Goal: Find specific page/section: Find specific page/section

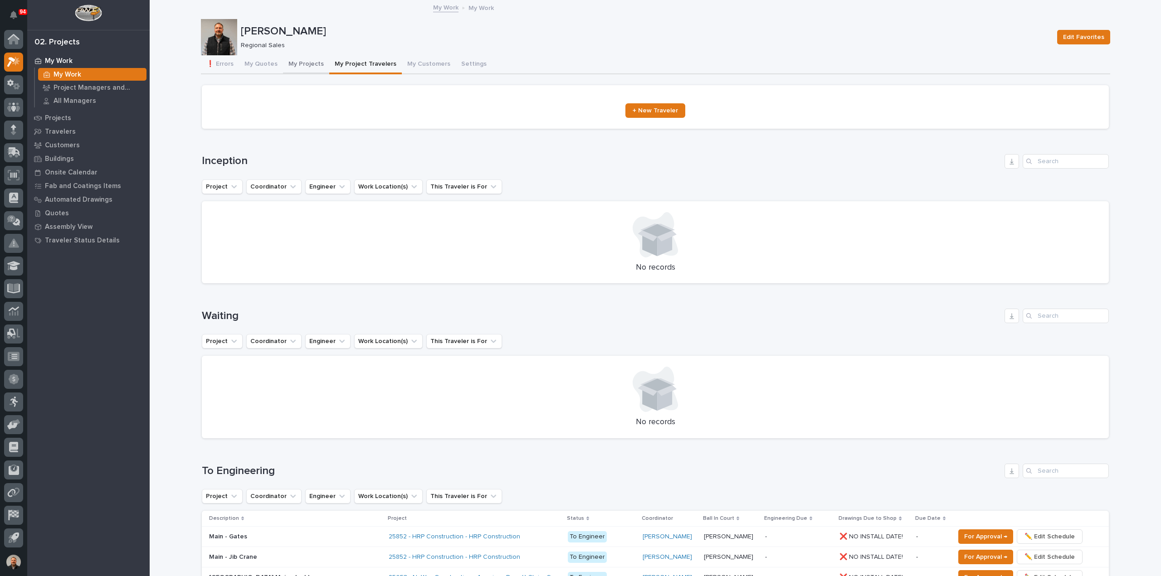
click at [301, 62] on button "My Projects" at bounding box center [306, 64] width 46 height 19
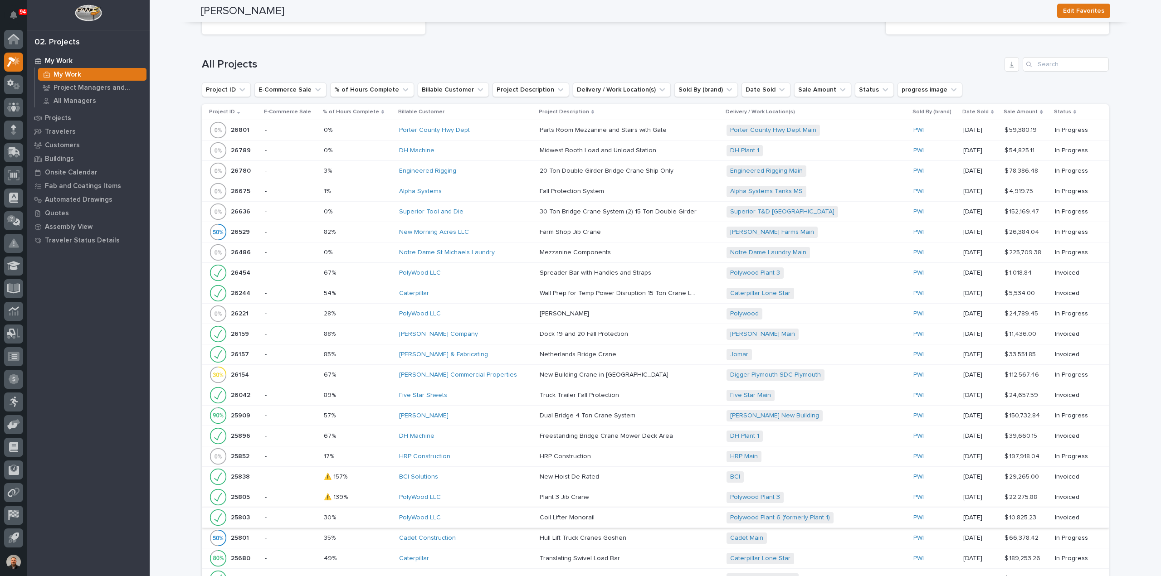
scroll to position [936, 0]
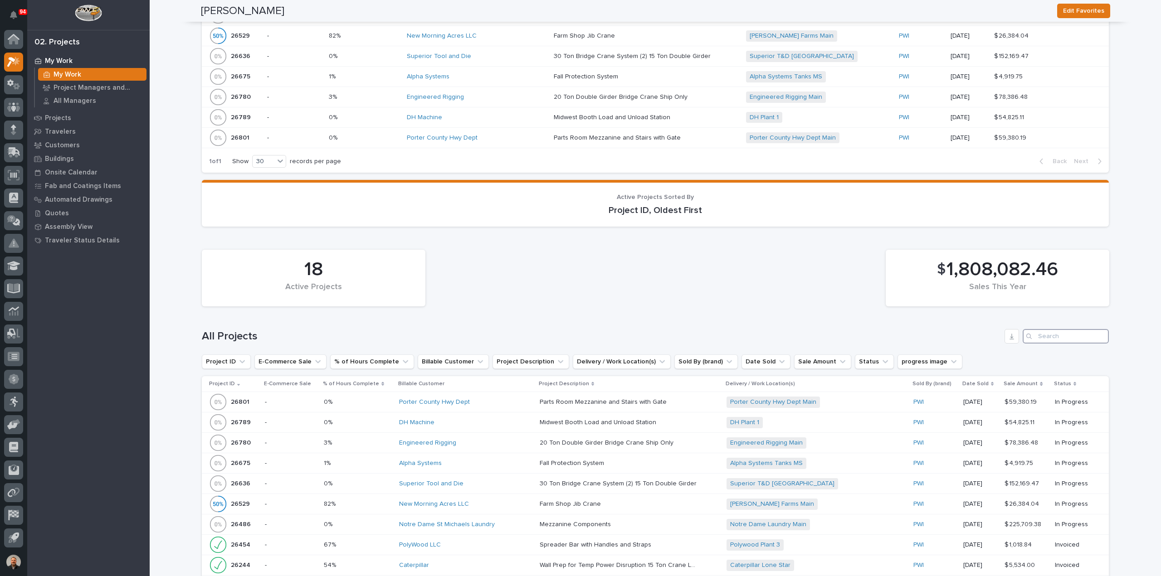
click at [1042, 334] on input "Search" at bounding box center [1066, 336] width 86 height 15
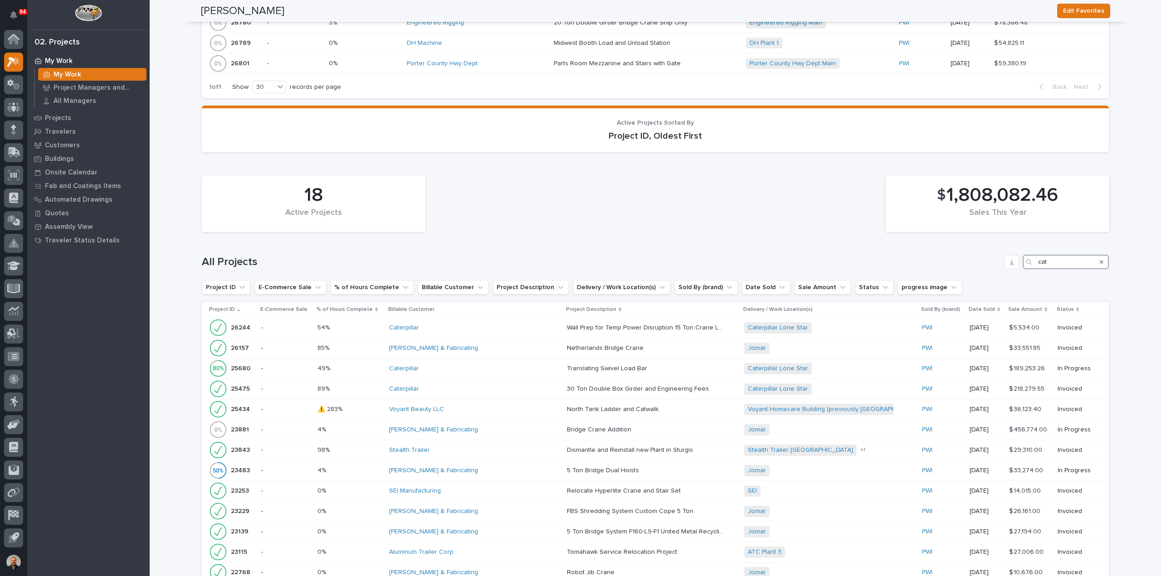
scroll to position [1010, 0]
type input "cat"
click at [237, 383] on p "25475" at bounding box center [241, 388] width 21 height 10
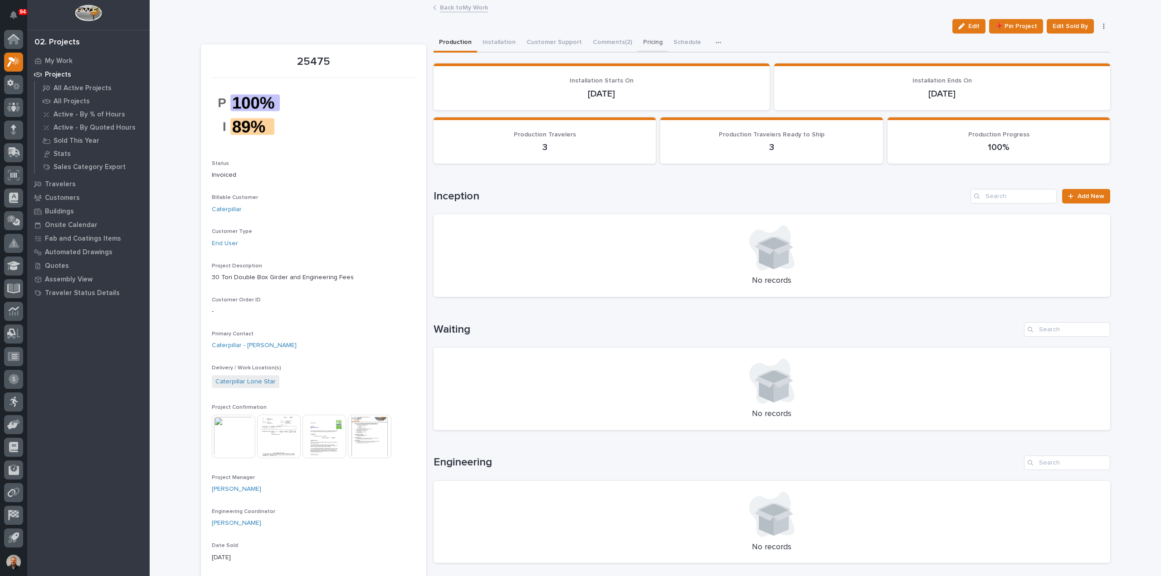
click at [645, 40] on button "Pricing" at bounding box center [653, 43] width 30 height 19
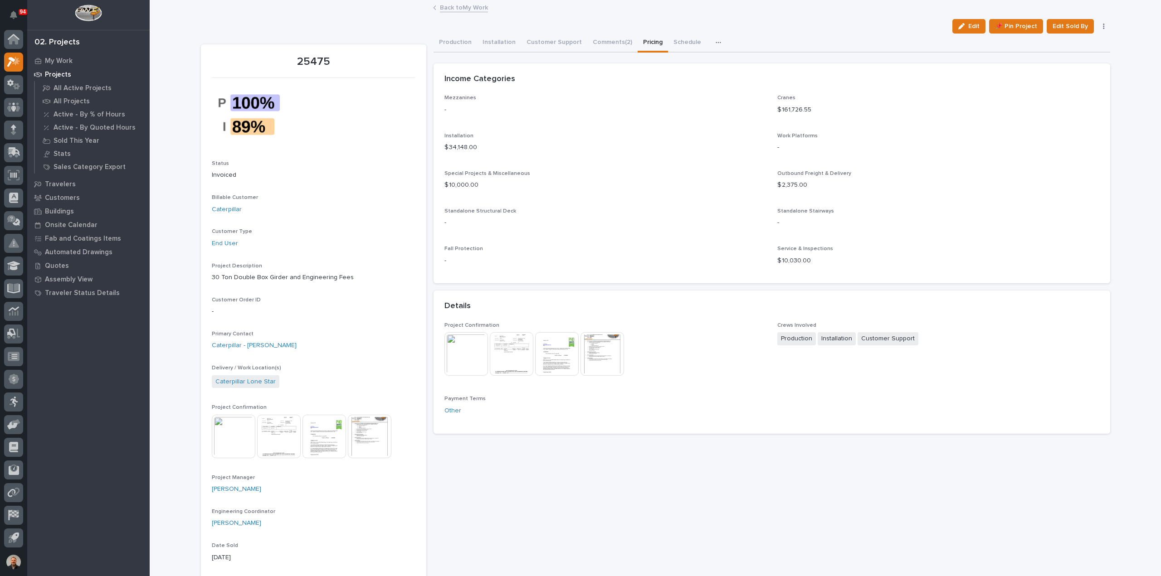
click at [716, 42] on icon "button" at bounding box center [718, 42] width 5 height 1
click at [677, 67] on button "Hours" at bounding box center [688, 66] width 60 height 15
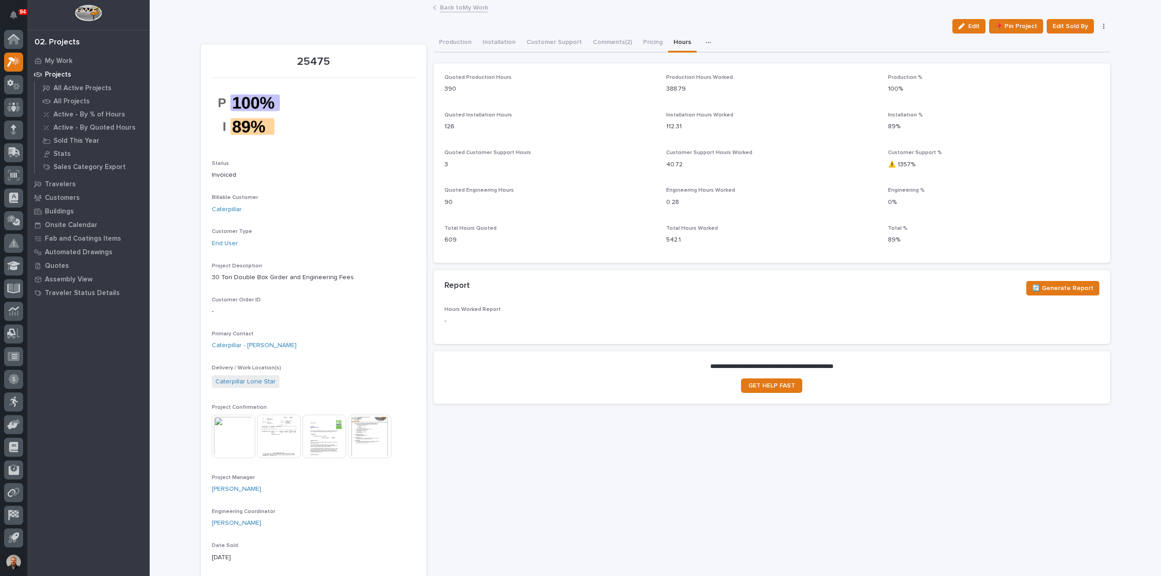
click at [464, 6] on link "Back to My Work" at bounding box center [464, 7] width 48 height 10
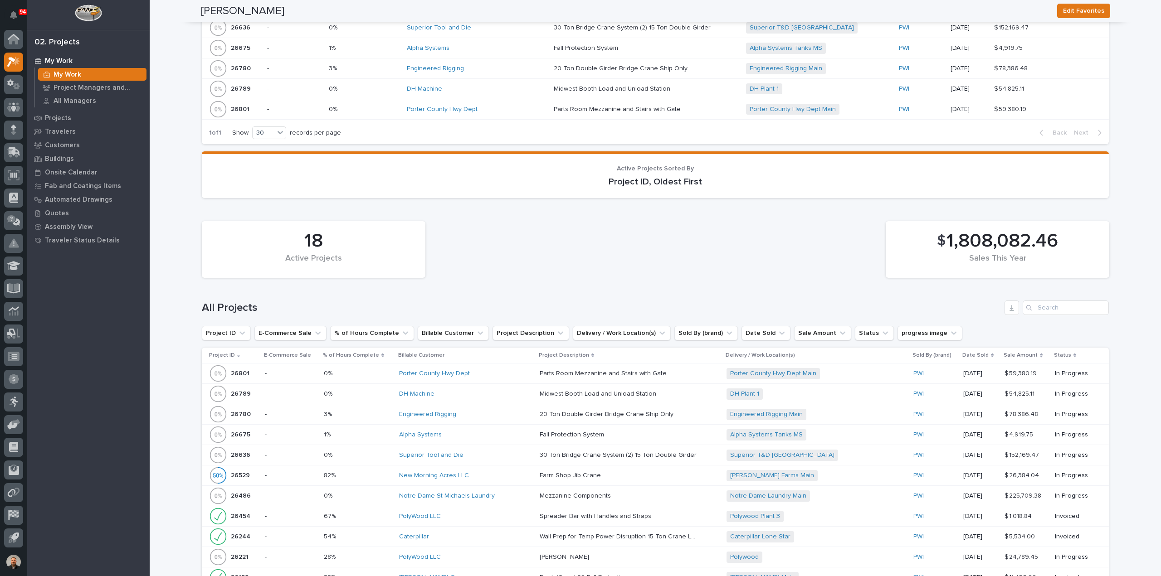
scroll to position [998, 0]
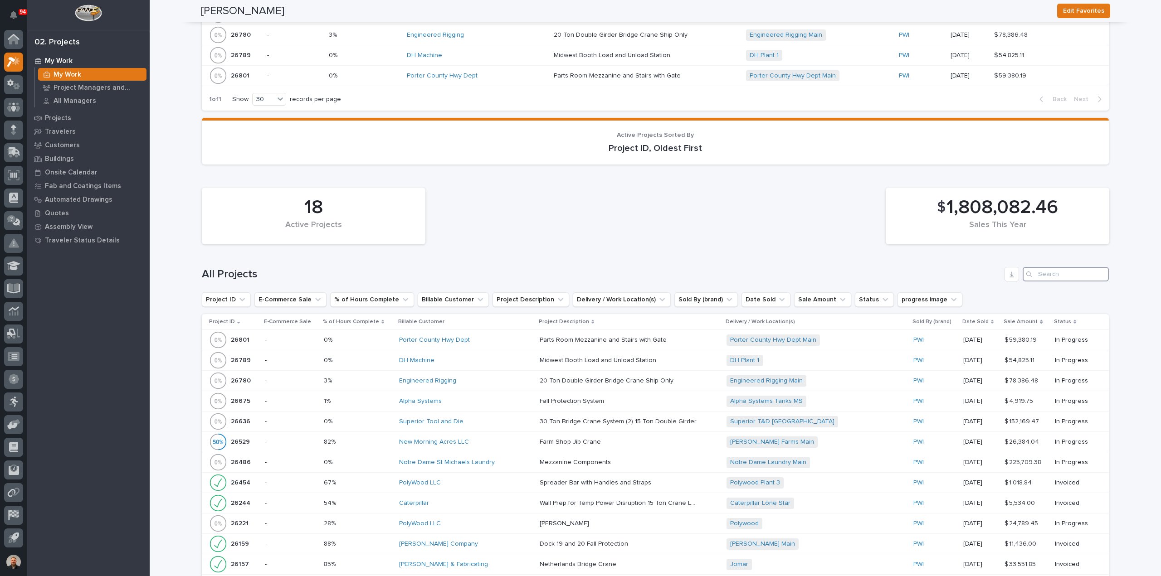
click at [1044, 269] on input "Search" at bounding box center [1066, 274] width 86 height 15
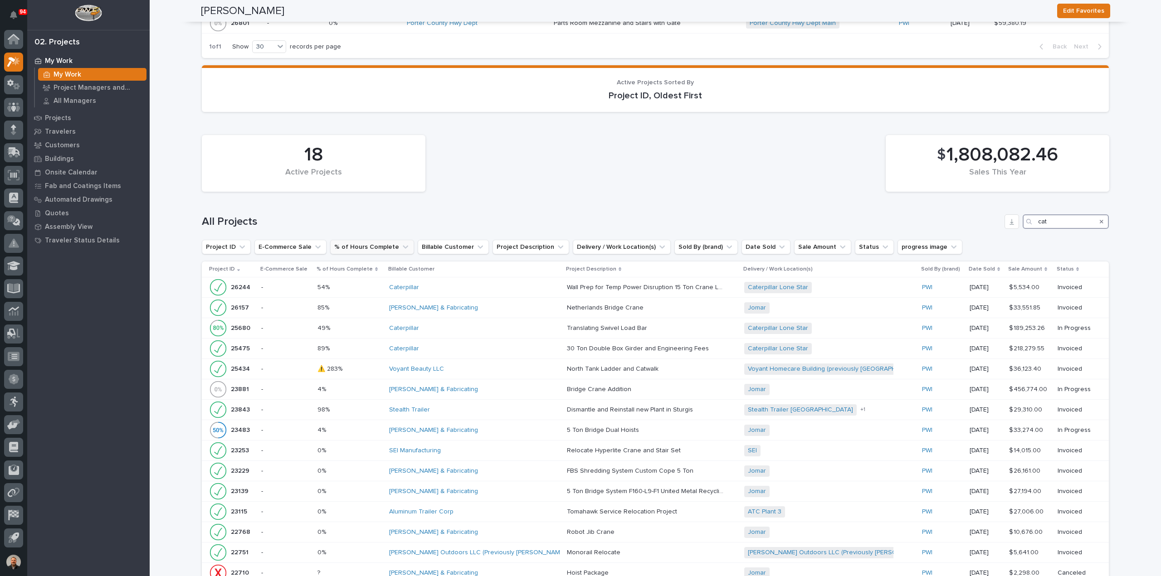
scroll to position [1072, 0]
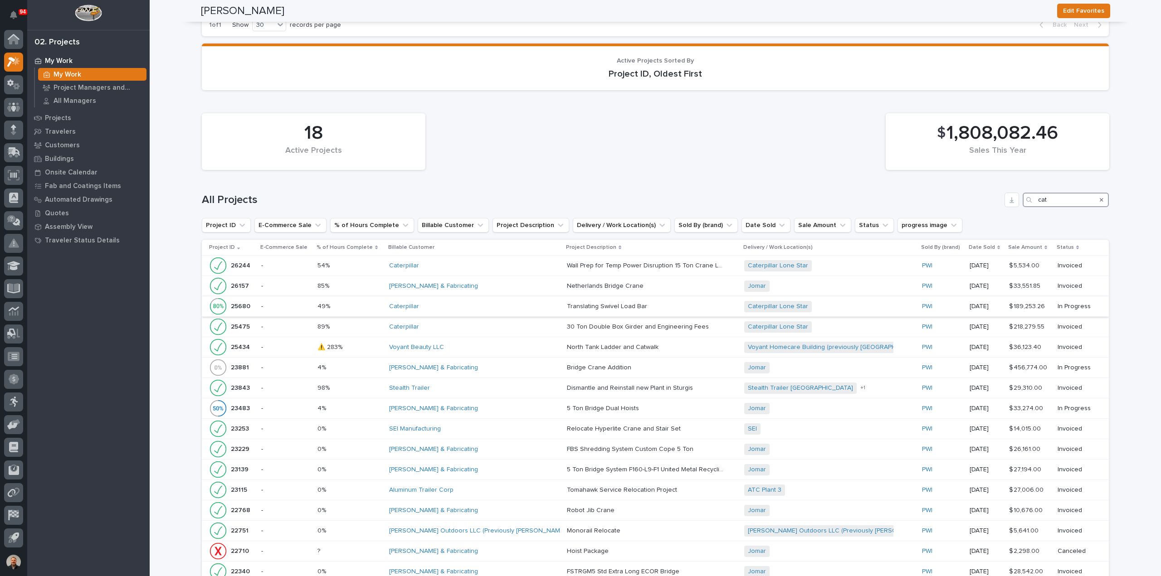
type input "cat"
click at [235, 301] on p "25680" at bounding box center [241, 306] width 21 height 10
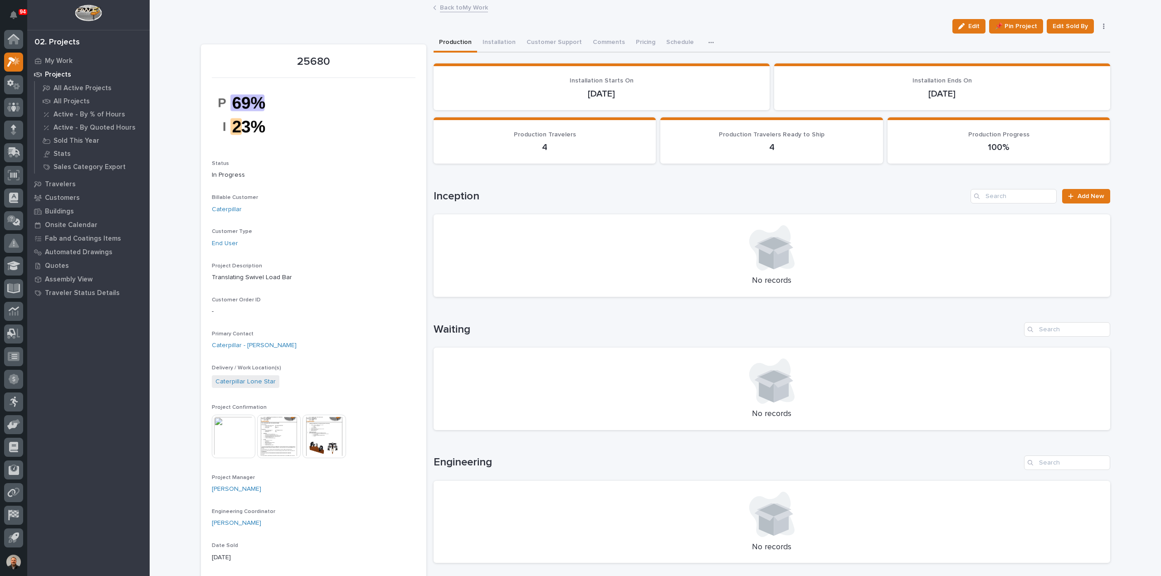
click at [708, 41] on icon "button" at bounding box center [710, 42] width 5 height 6
click at [665, 66] on span "Hours" at bounding box center [662, 67] width 18 height 8
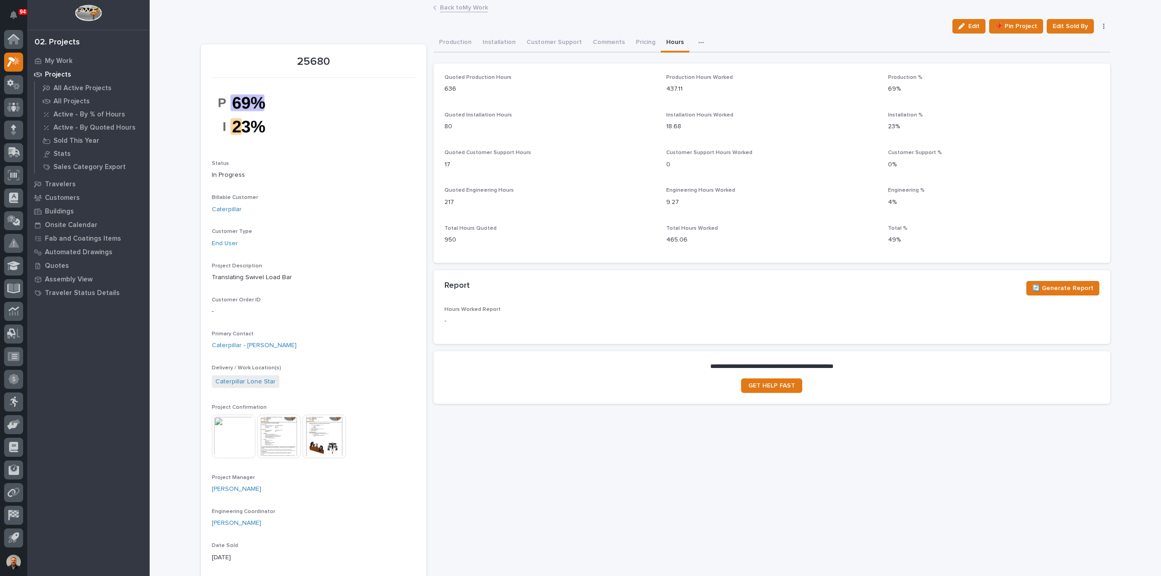
click at [452, 7] on link "Back to My Work" at bounding box center [464, 7] width 48 height 10
